Goal: Task Accomplishment & Management: Use online tool/utility

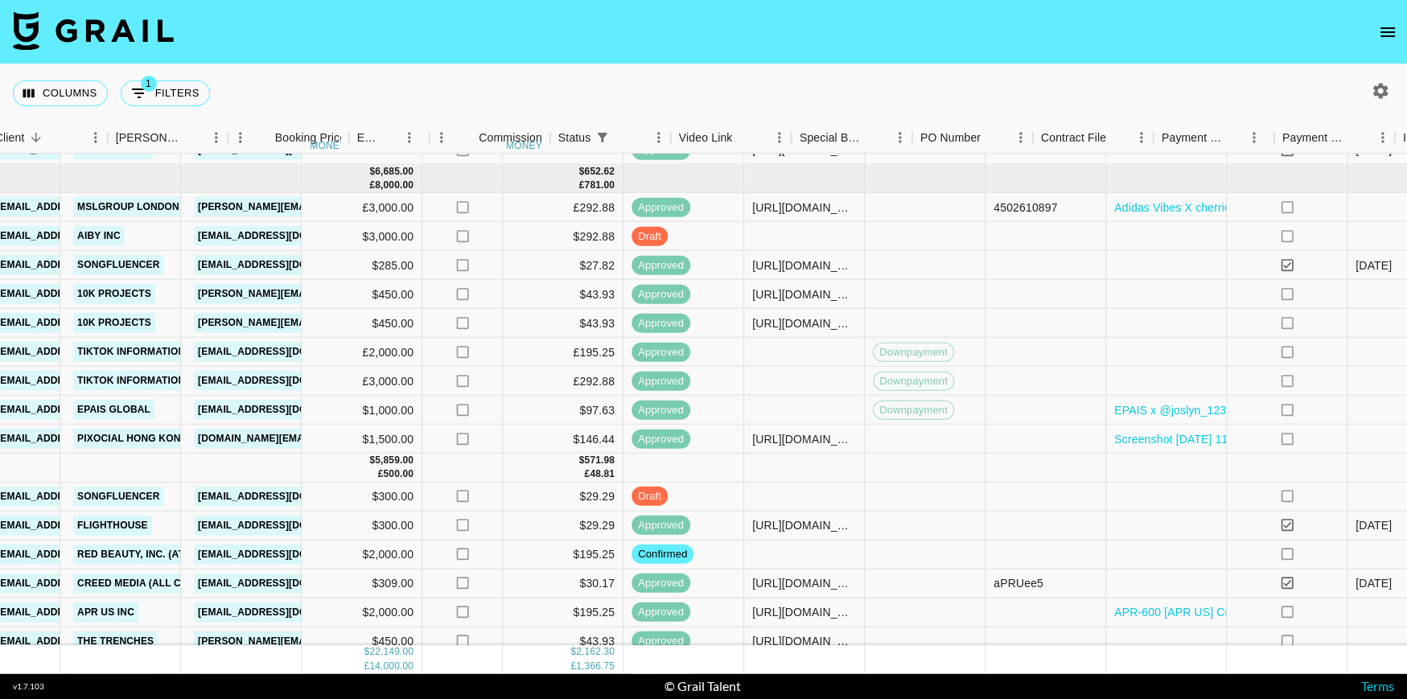
scroll to position [533, 581]
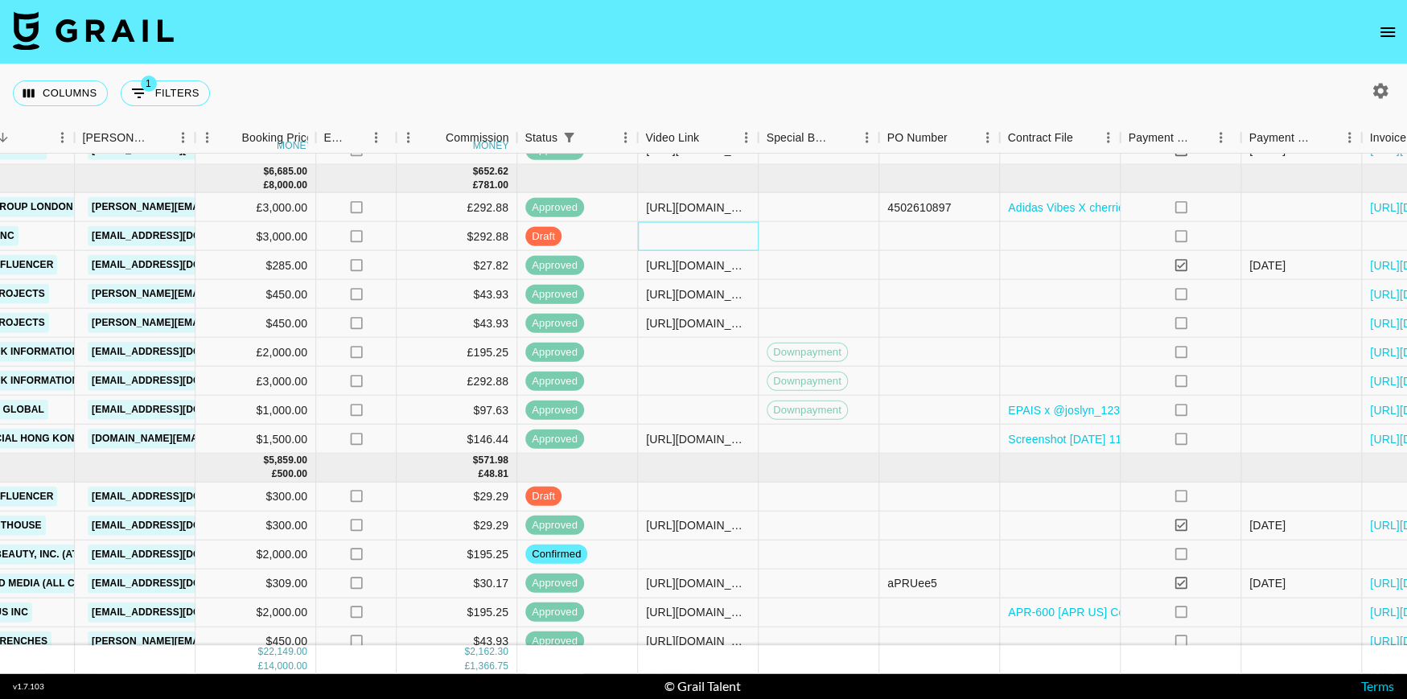
click at [719, 233] on div at bounding box center [698, 236] width 121 height 29
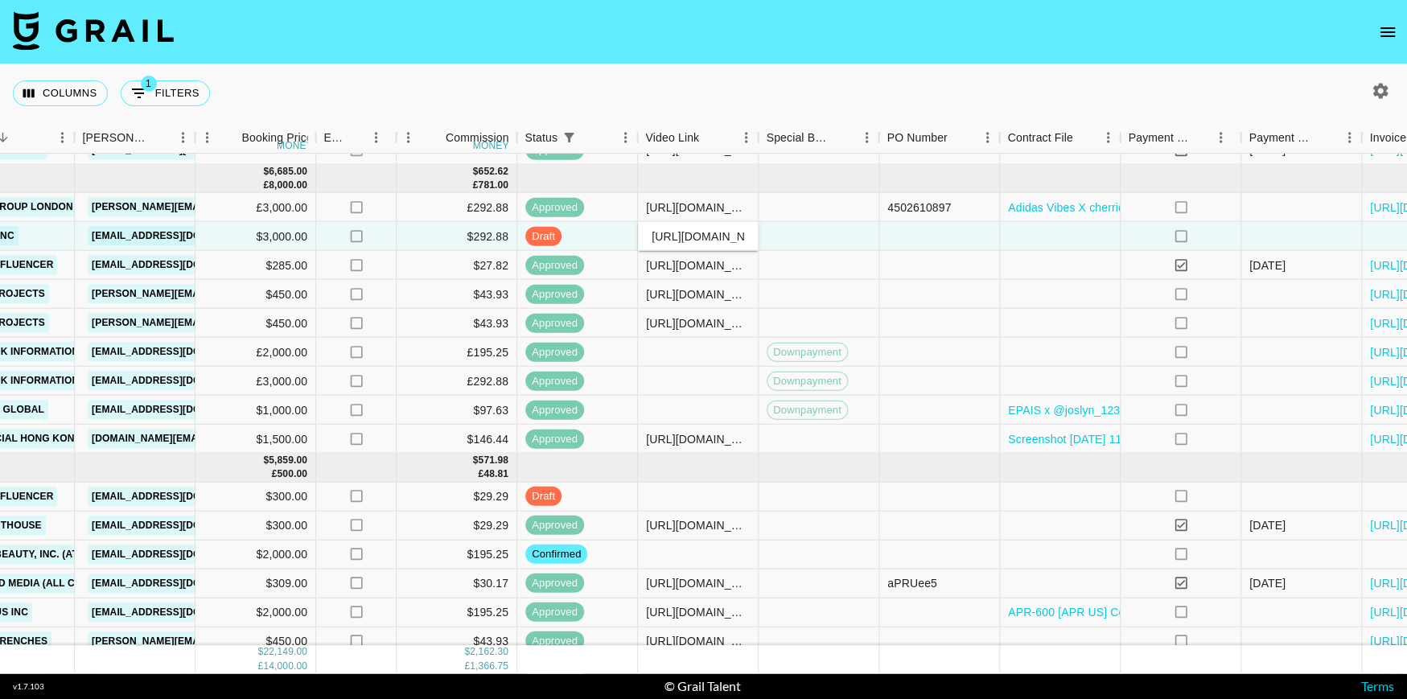
scroll to position [0, 414]
type input "[URL][DOMAIN_NAME]"
click at [841, 281] on div at bounding box center [819, 294] width 121 height 29
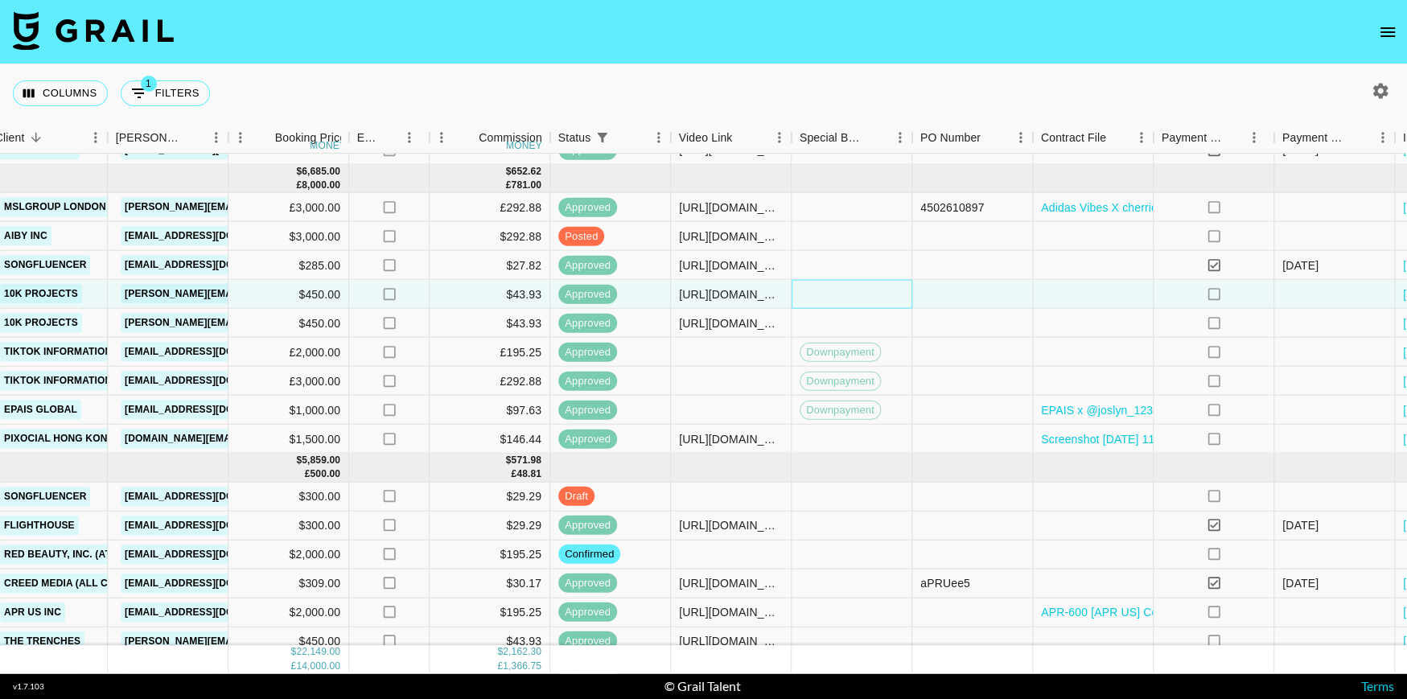
scroll to position [533, 560]
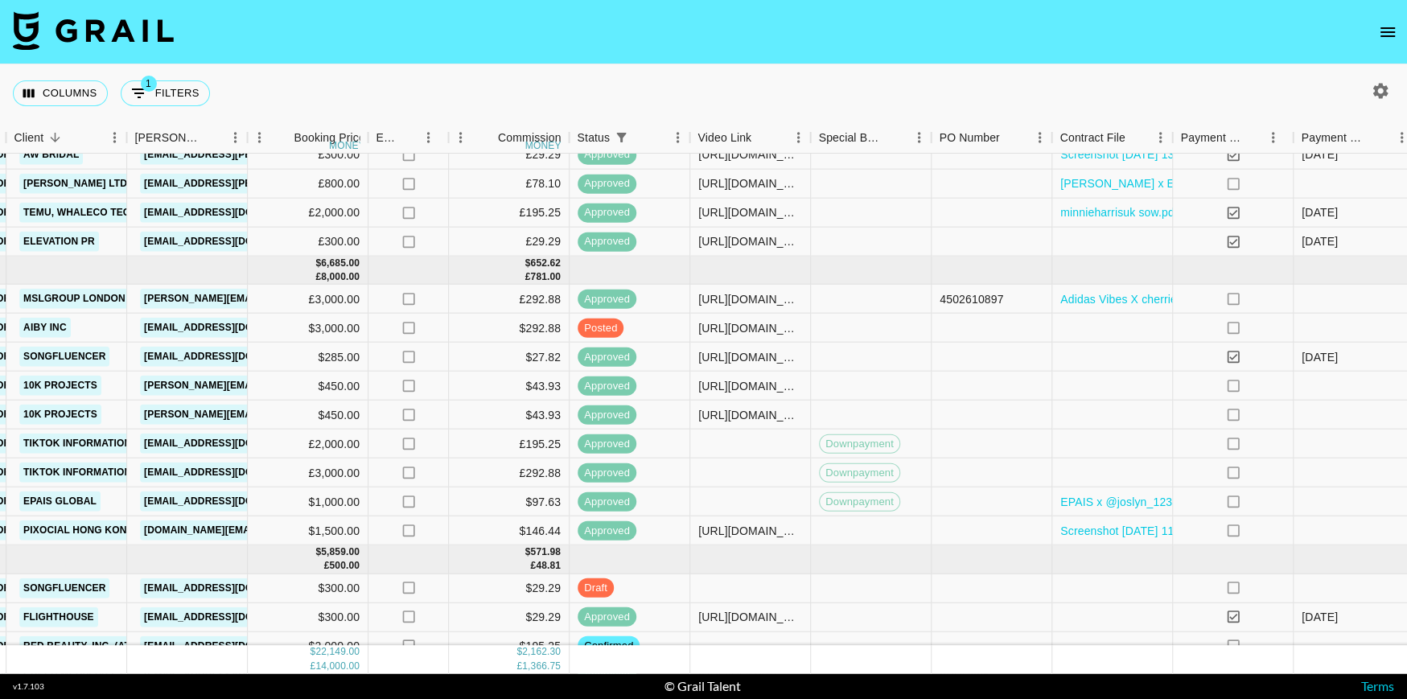
scroll to position [417, 529]
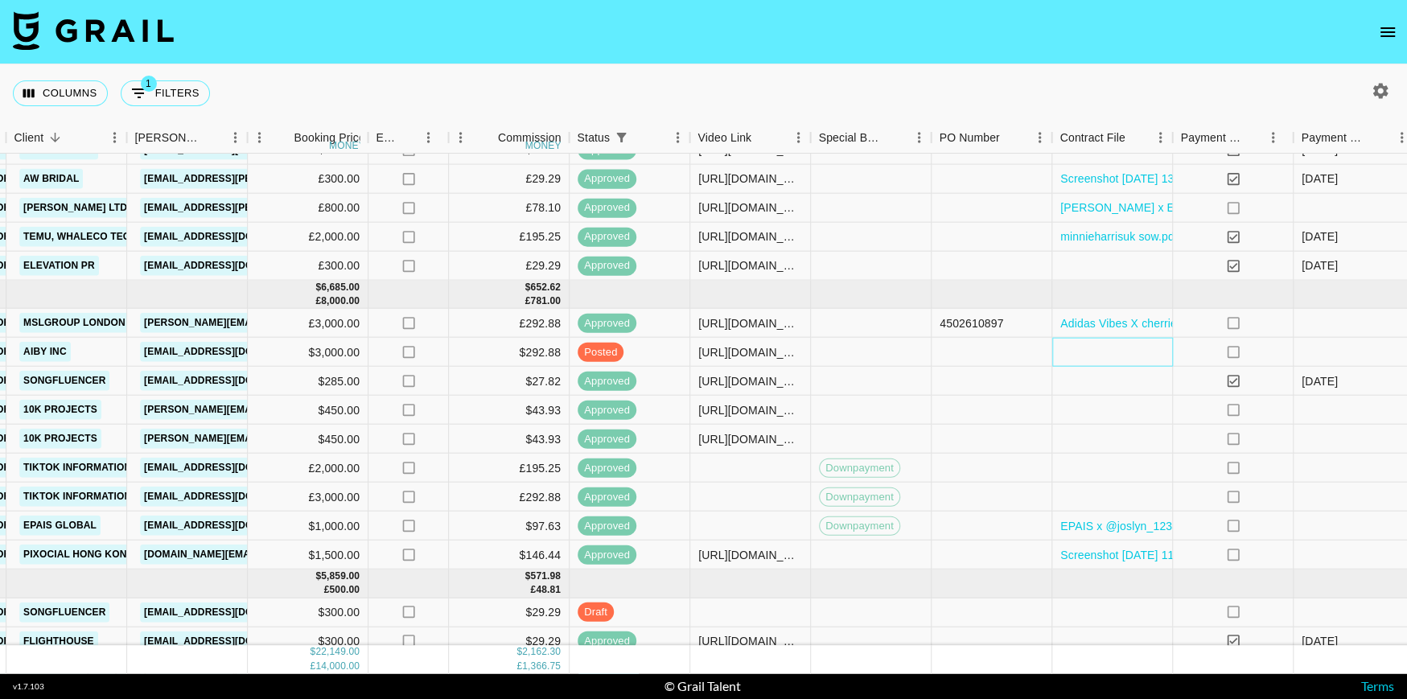
click at [1090, 348] on div at bounding box center [1113, 352] width 121 height 29
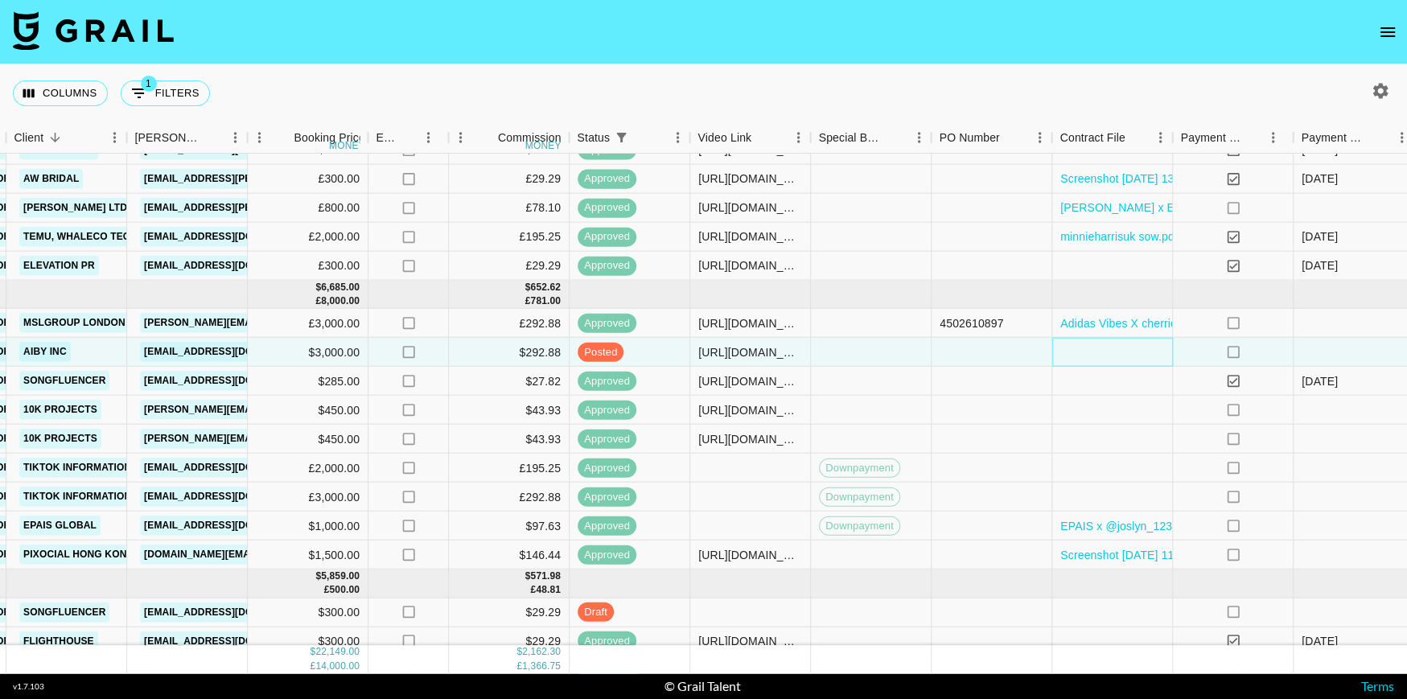
click at [1090, 348] on div at bounding box center [1113, 352] width 121 height 29
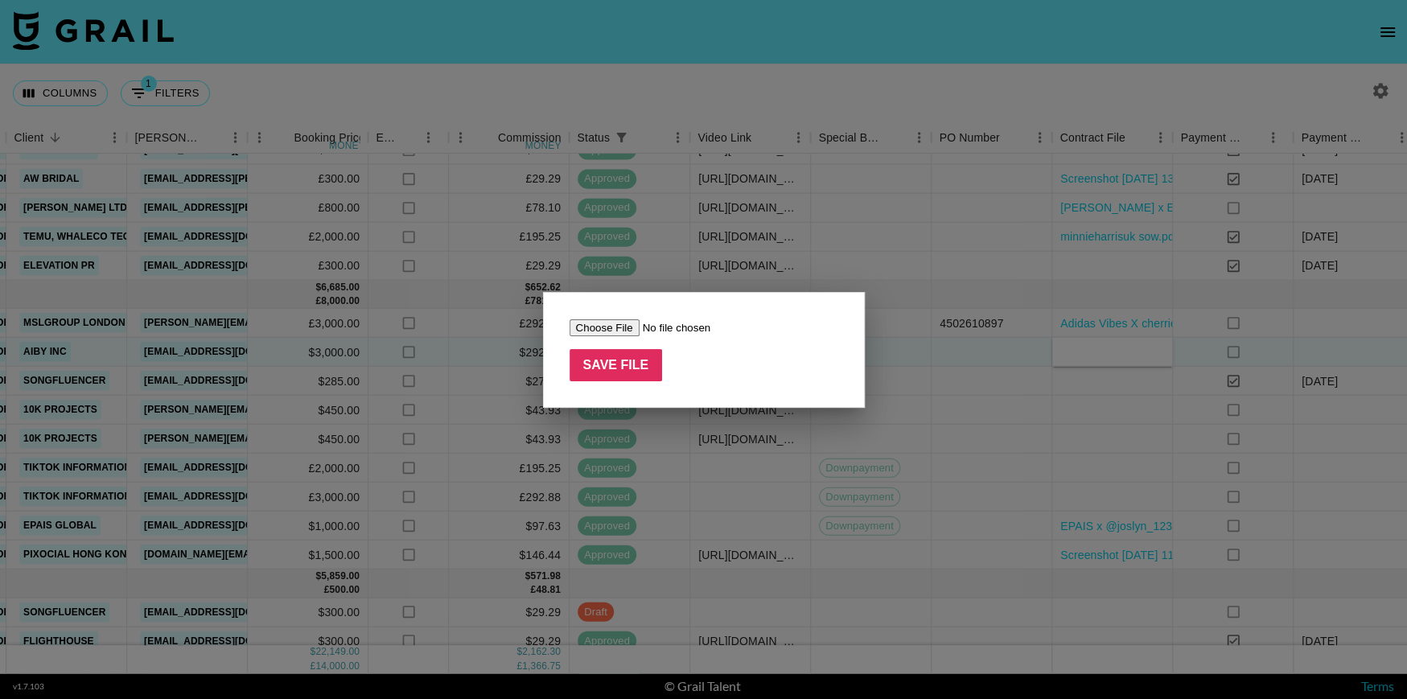
click at [599, 324] on input "file" at bounding box center [672, 327] width 204 height 17
type input "C:\fakepath\Influencer Marketing Agreement_Associated Talent Inc (maddywgracee)…"
click at [632, 361] on input "Save File" at bounding box center [616, 365] width 93 height 32
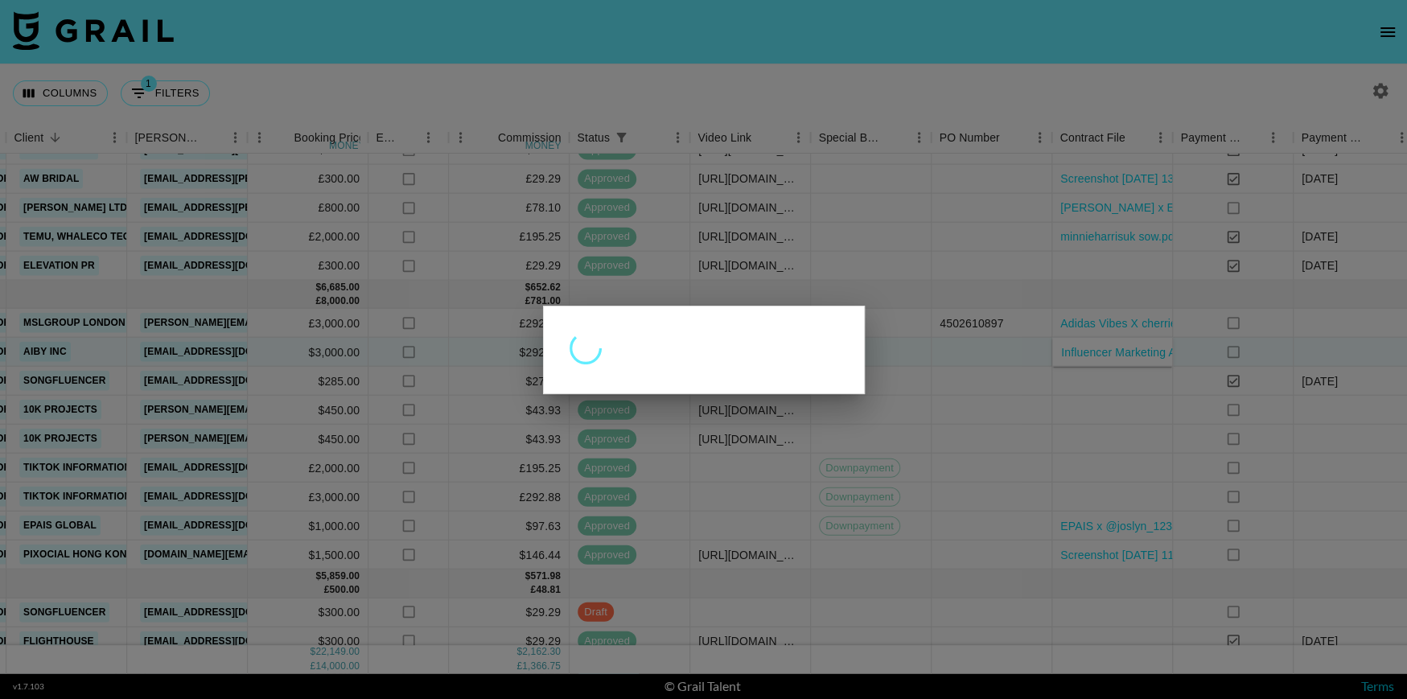
click at [1062, 414] on div at bounding box center [703, 349] width 1407 height 699
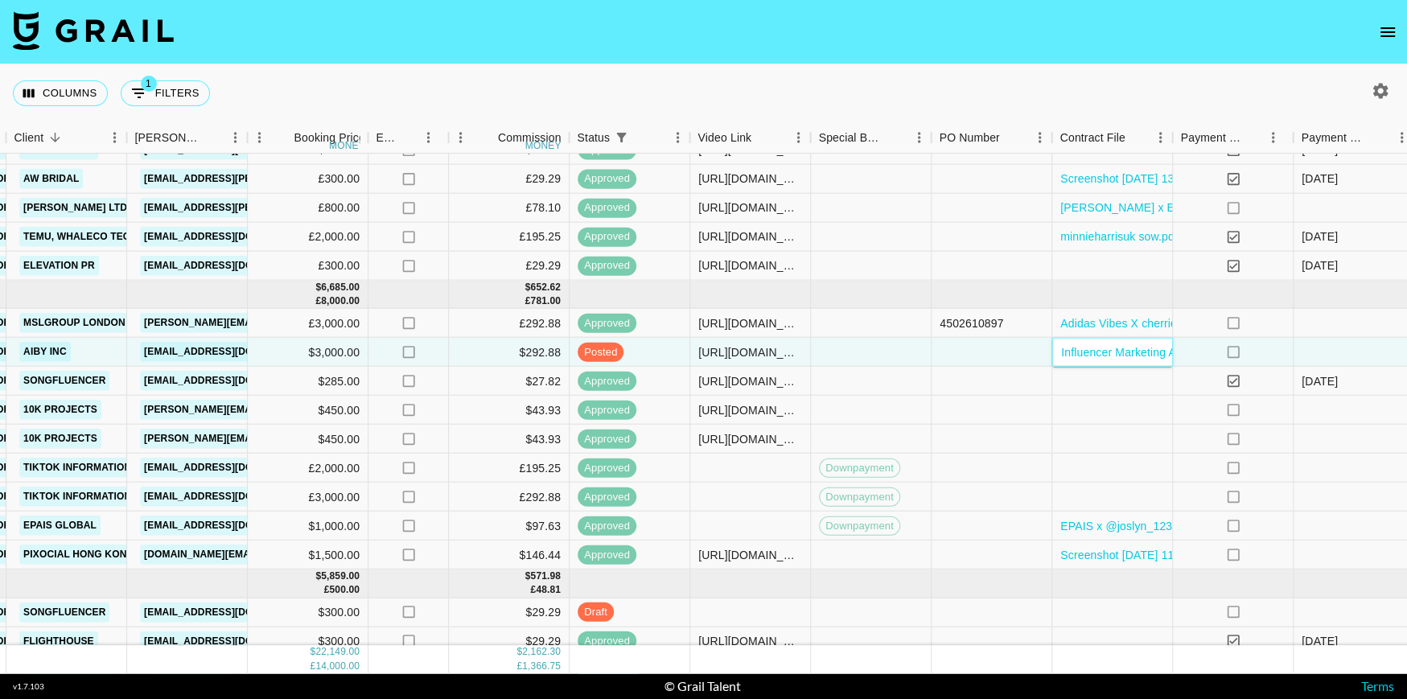
scroll to position [417, 721]
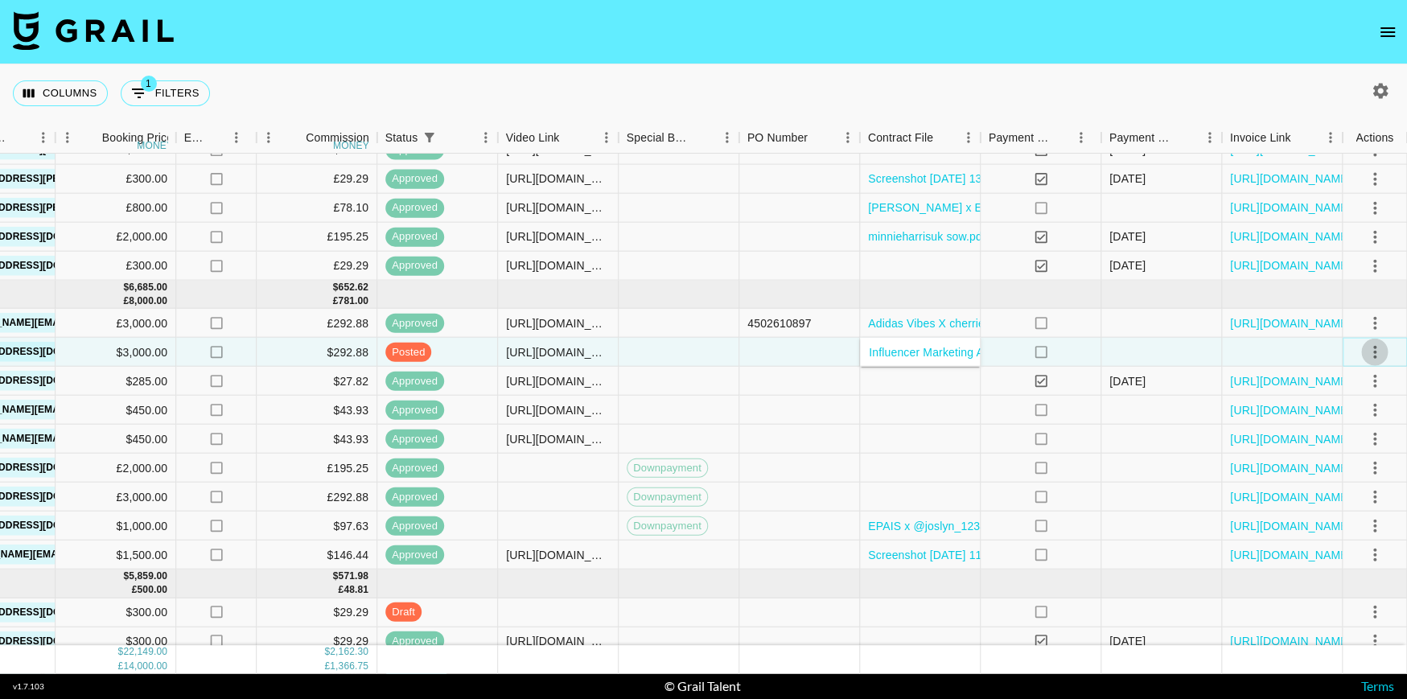
click at [1369, 348] on icon "select merge strategy" at bounding box center [1375, 351] width 19 height 19
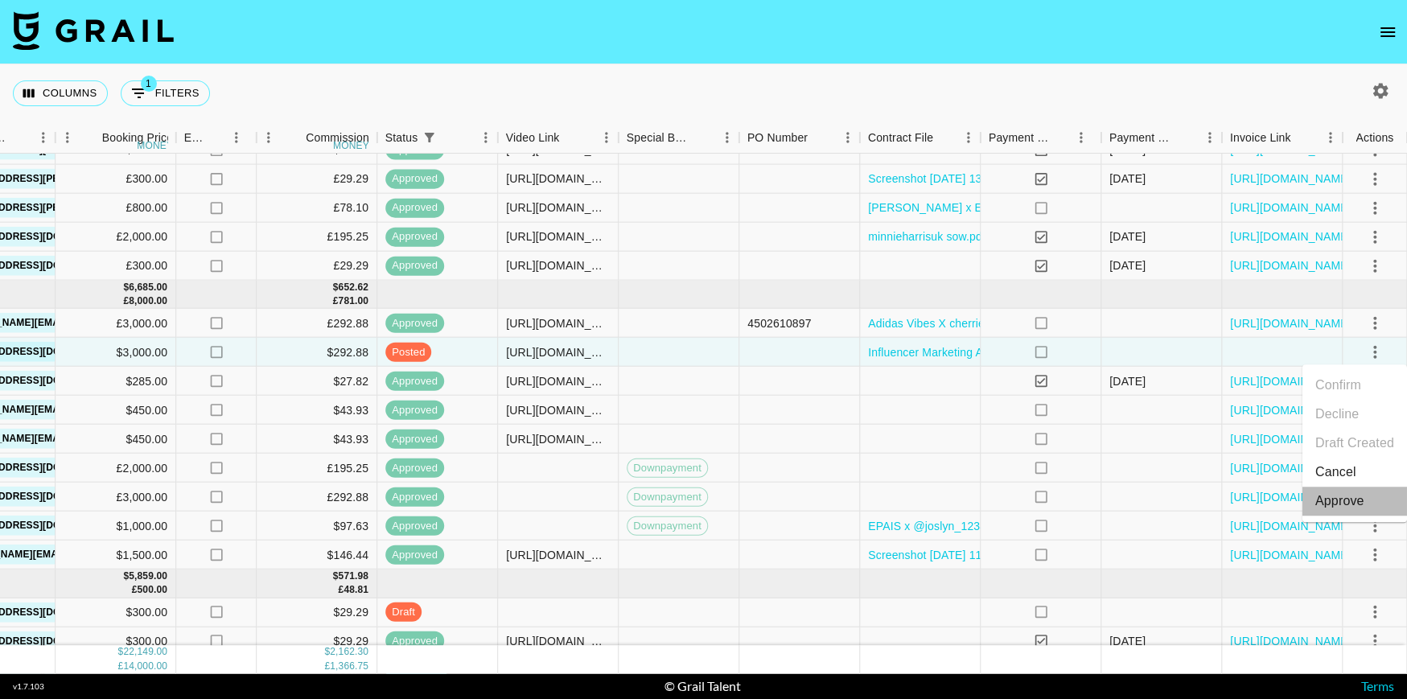
click at [1344, 498] on div "Approve" at bounding box center [1340, 501] width 49 height 19
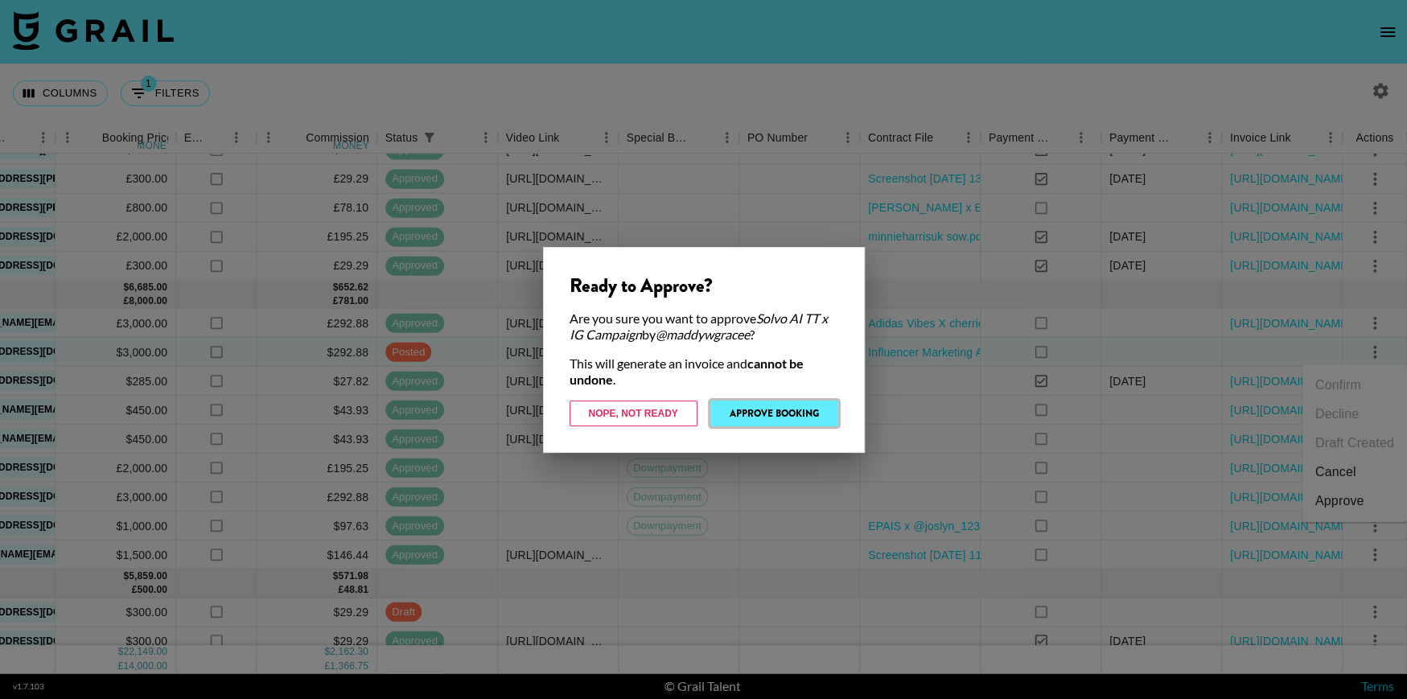
click at [759, 413] on button "Approve Booking" at bounding box center [775, 414] width 128 height 26
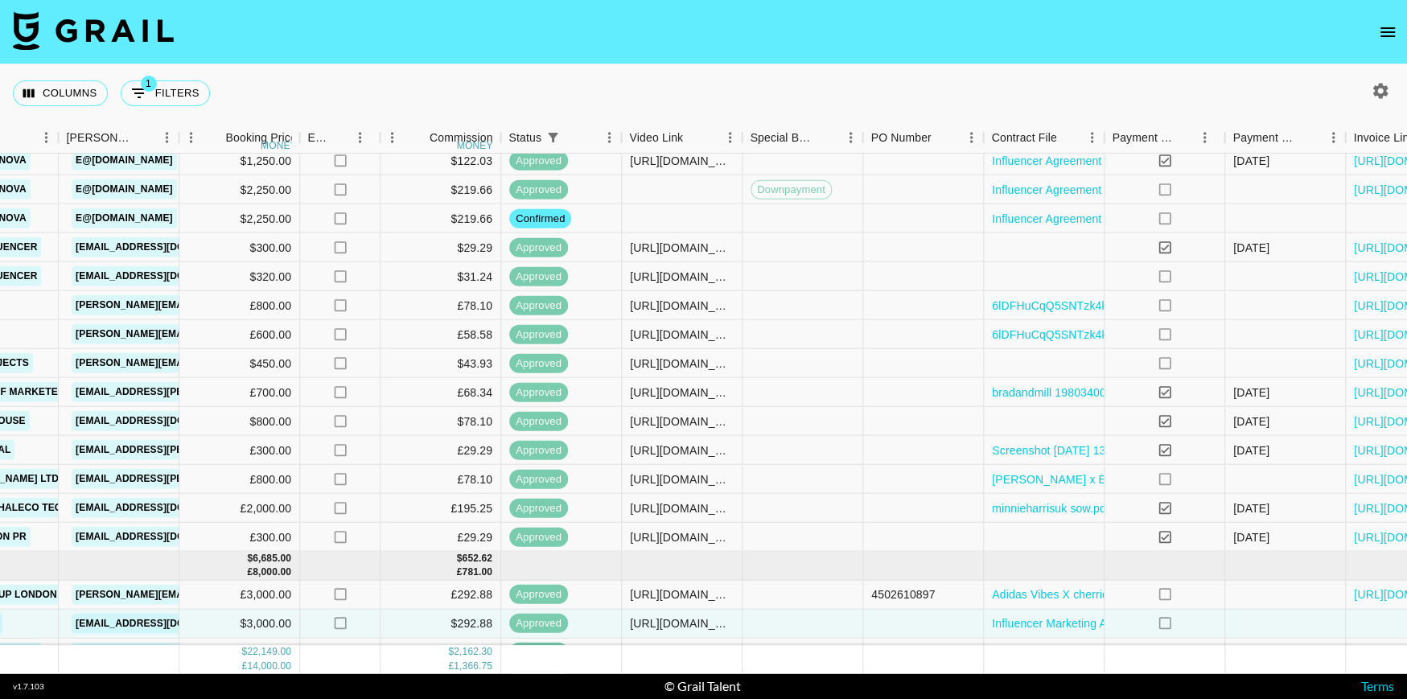
scroll to position [142, 597]
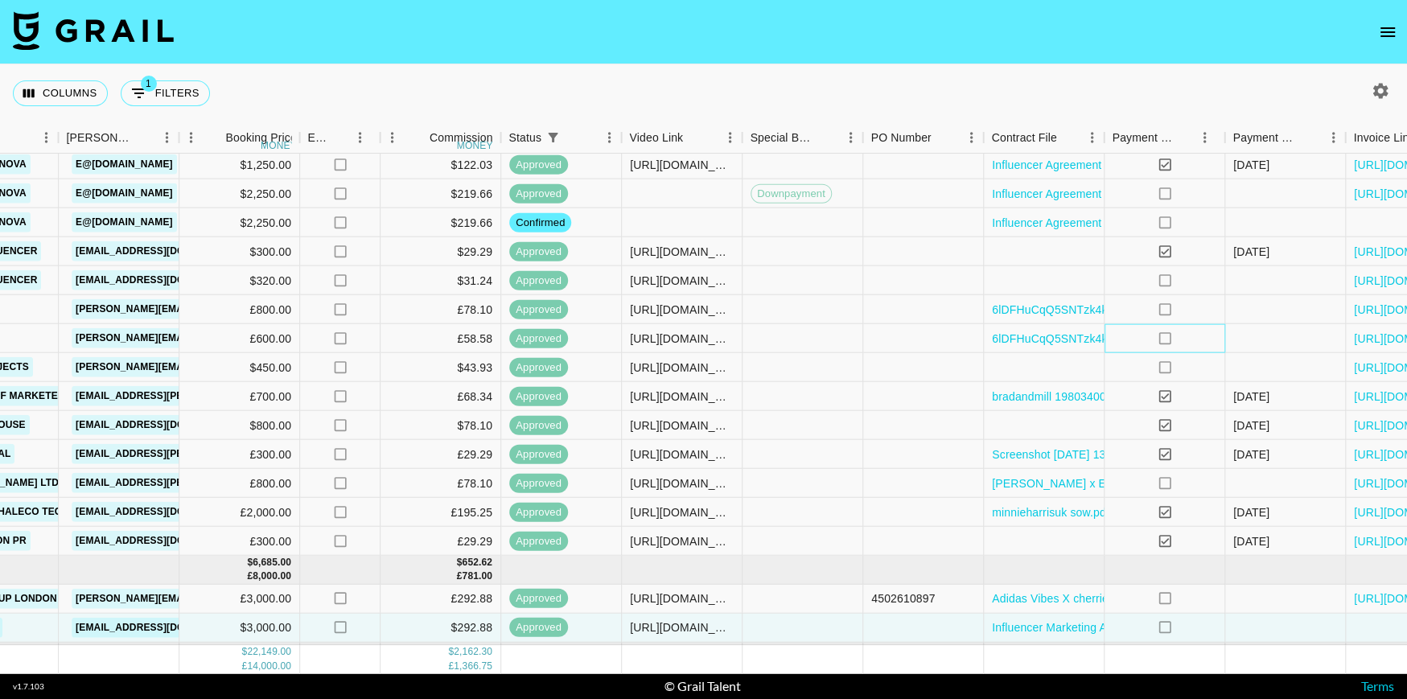
click at [1172, 337] on div "no" at bounding box center [1165, 338] width 121 height 29
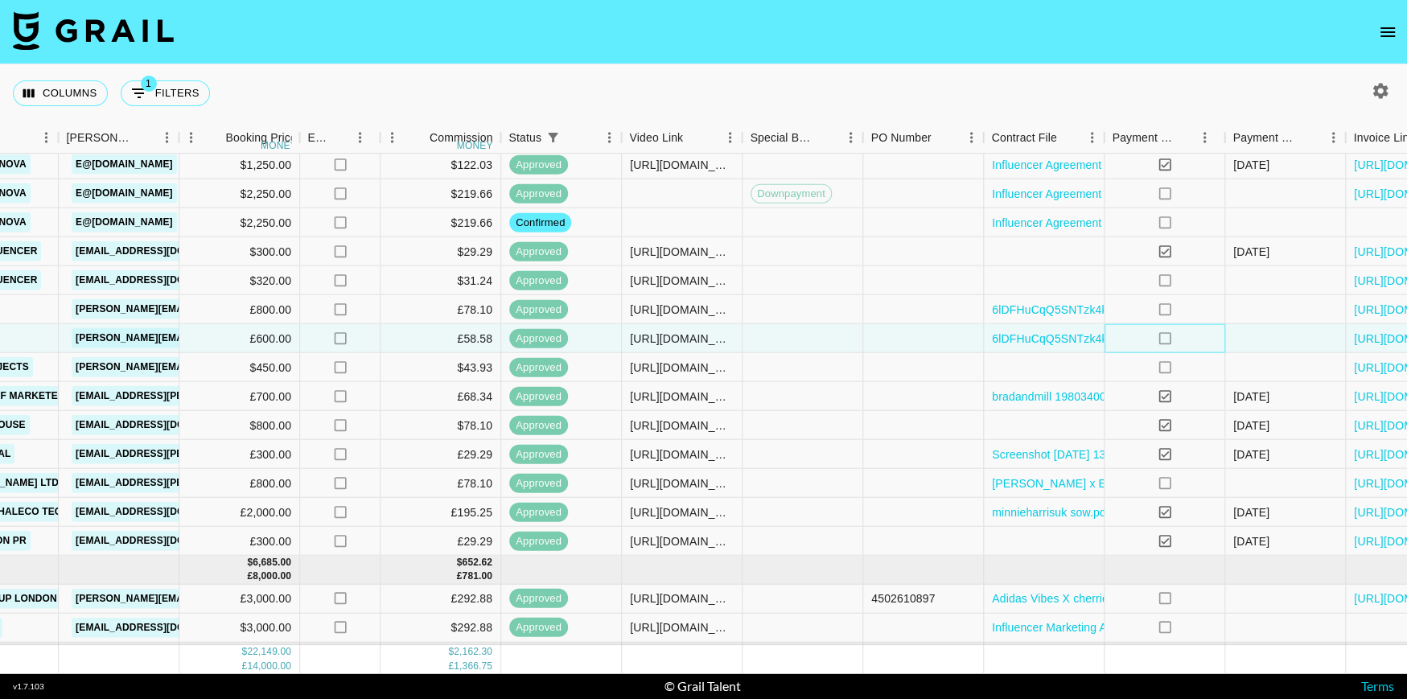
click at [1164, 337] on icon "no" at bounding box center [1165, 338] width 16 height 16
click at [1166, 303] on icon at bounding box center [1165, 309] width 12 height 12
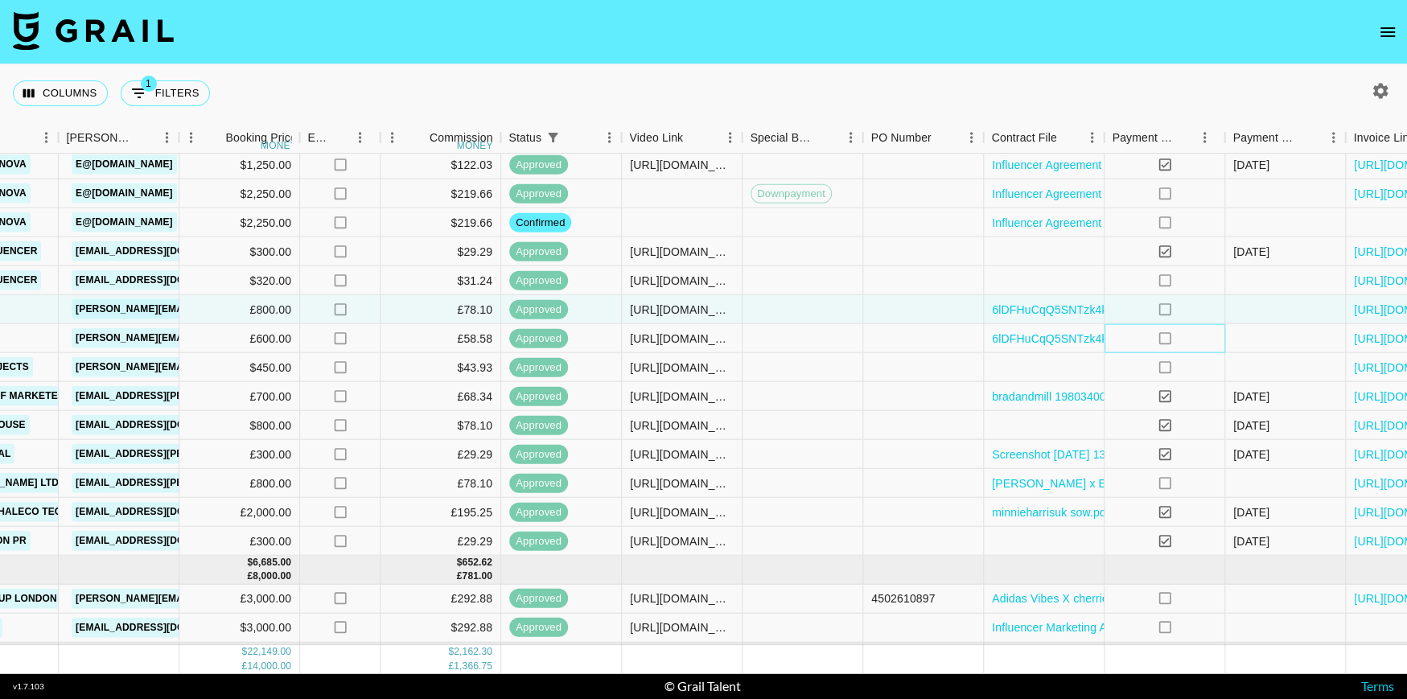
click at [1166, 346] on div "no" at bounding box center [1165, 338] width 121 height 29
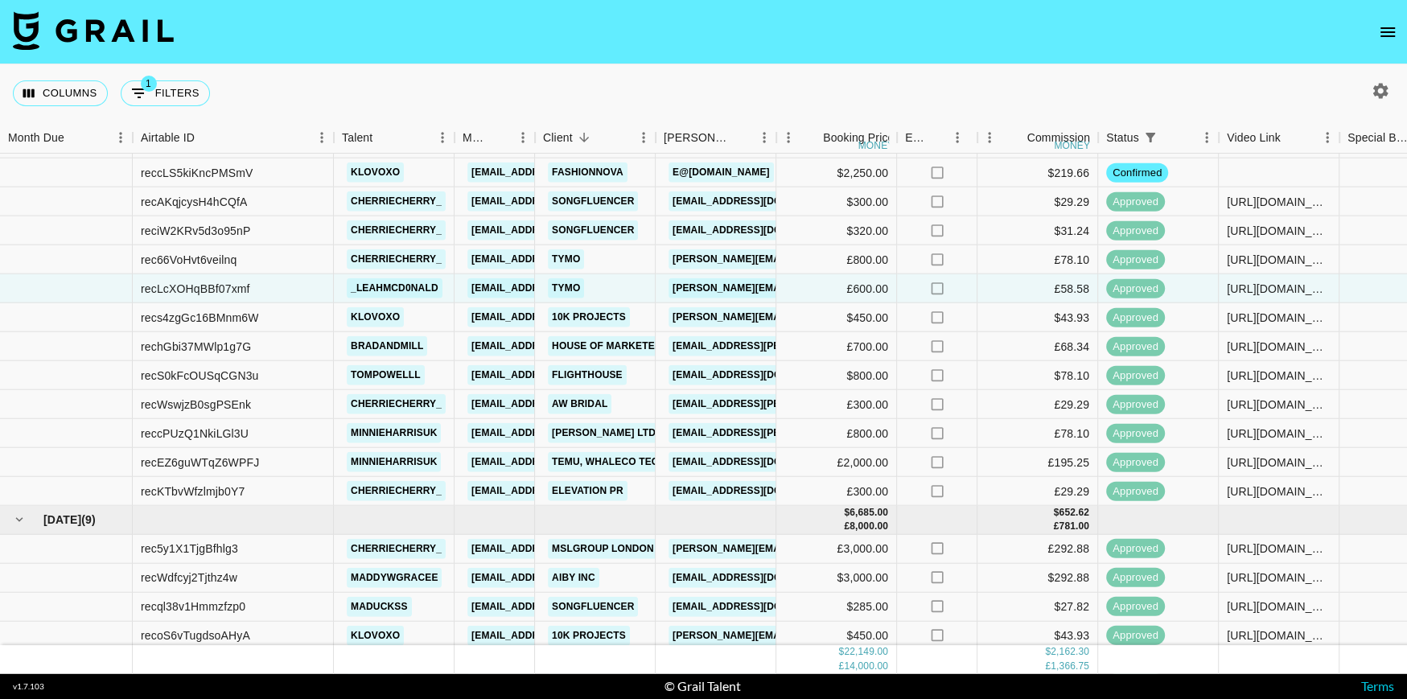
scroll to position [601, 0]
